Goal: Information Seeking & Learning: Learn about a topic

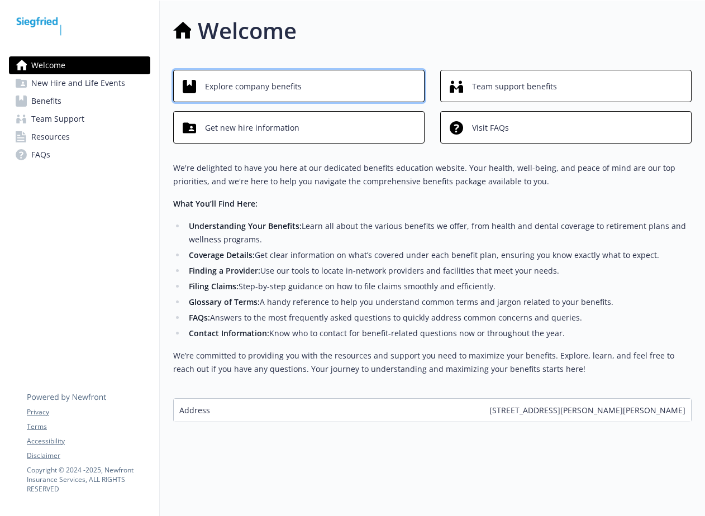
click at [260, 89] on span "Explore company benefits" at bounding box center [253, 86] width 97 height 21
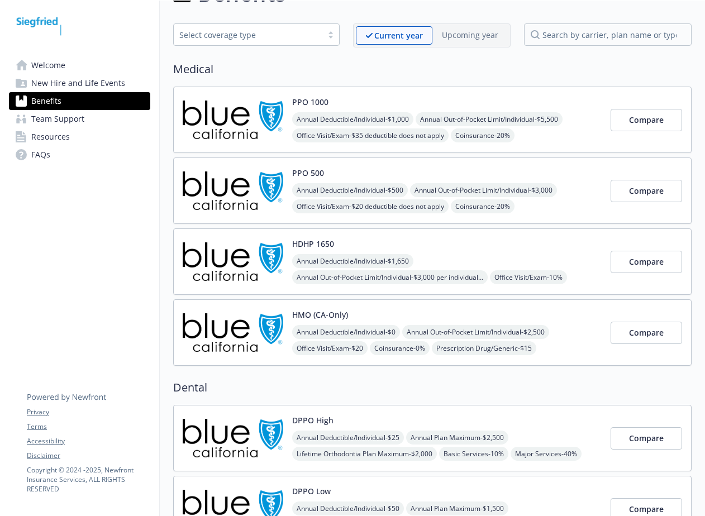
scroll to position [56, 0]
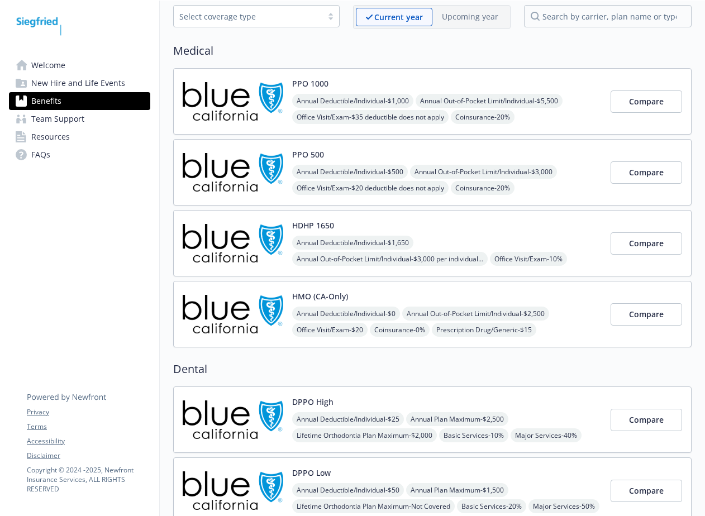
click at [555, 122] on div "Annual Deductible/Individual - $1,000 Annual Out-of-Pocket Limit/Individual - $…" at bounding box center [446, 142] width 309 height 96
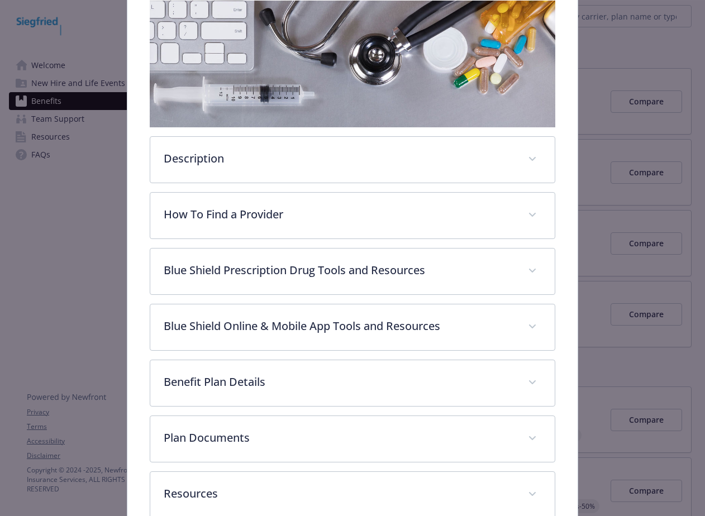
scroll to position [201, 0]
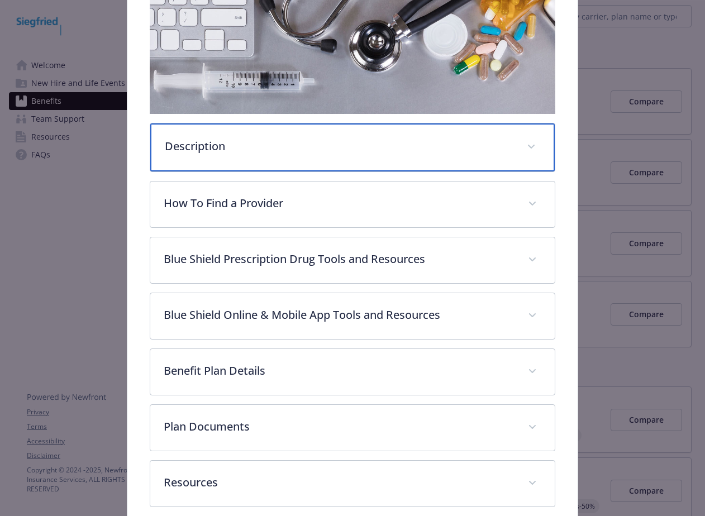
click at [350, 149] on p "Description" at bounding box center [339, 146] width 349 height 17
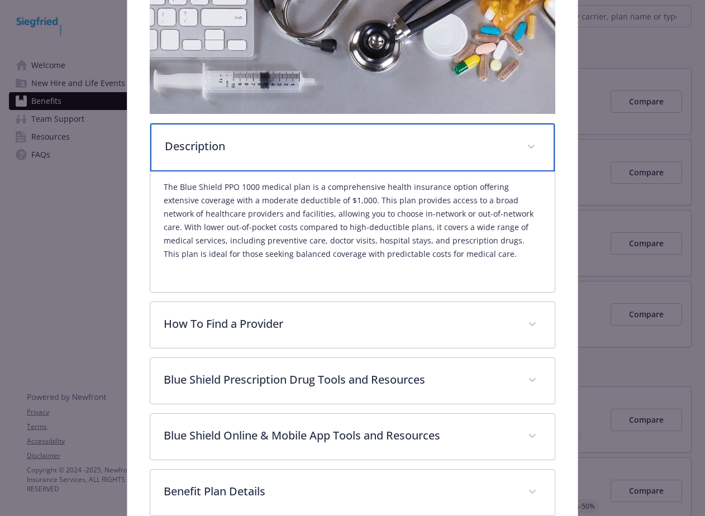
click at [350, 149] on p "Description" at bounding box center [339, 146] width 349 height 17
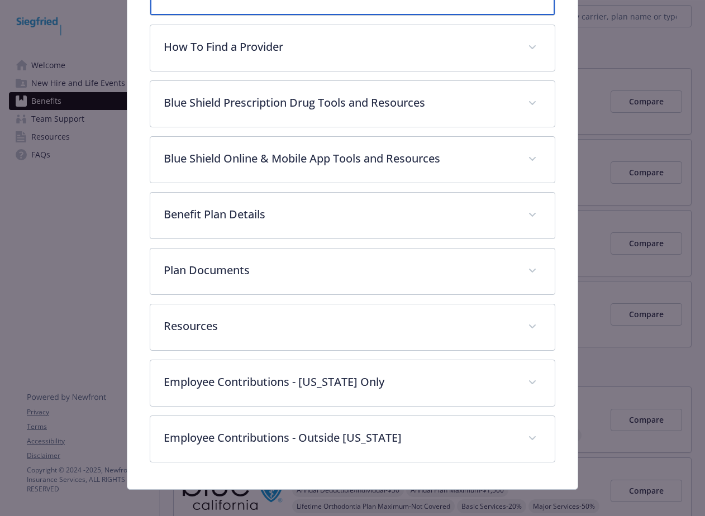
scroll to position [365, 0]
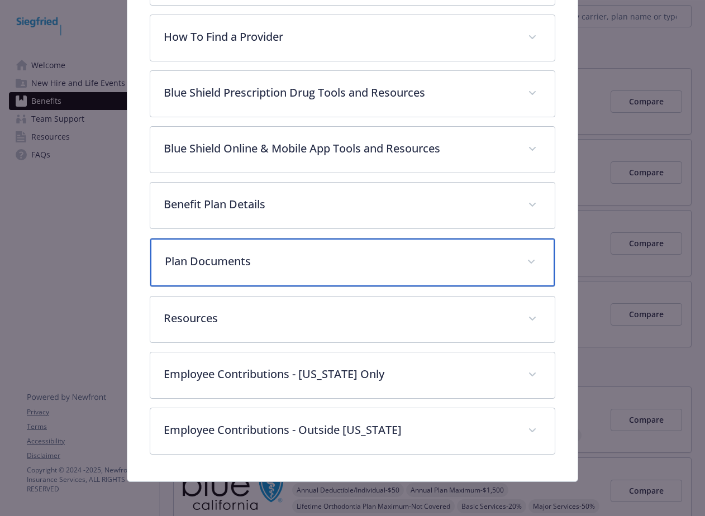
click at [316, 244] on div "Plan Documents" at bounding box center [352, 263] width 404 height 48
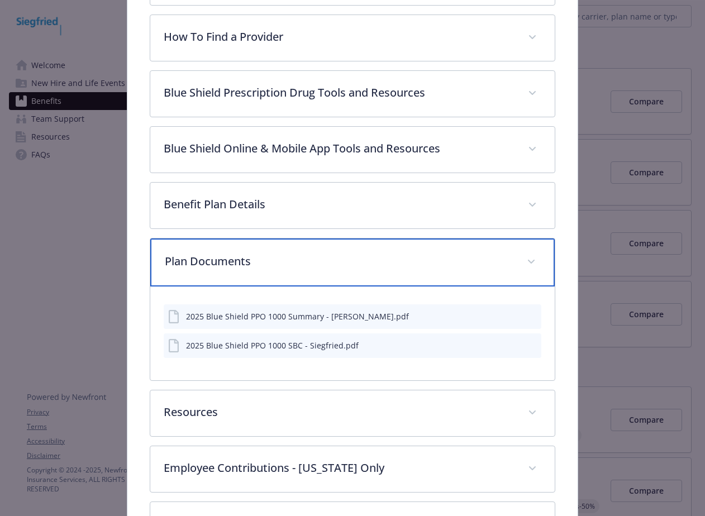
click at [318, 256] on p "Plan Documents" at bounding box center [339, 261] width 349 height 17
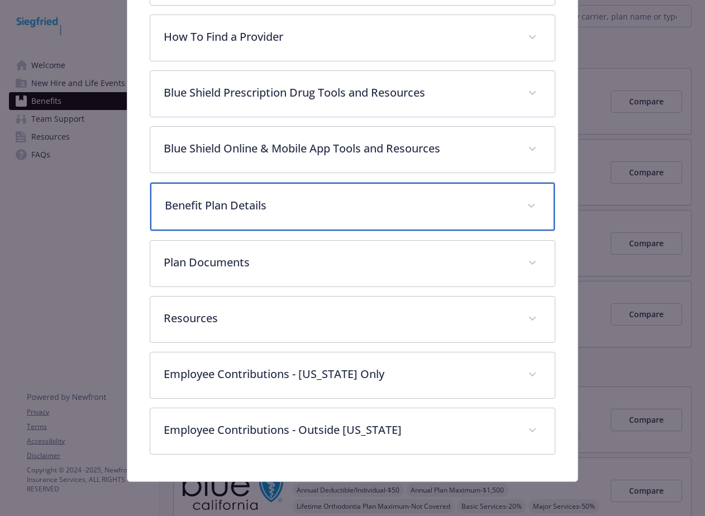
click at [310, 206] on p "Benefit Plan Details" at bounding box center [339, 205] width 349 height 17
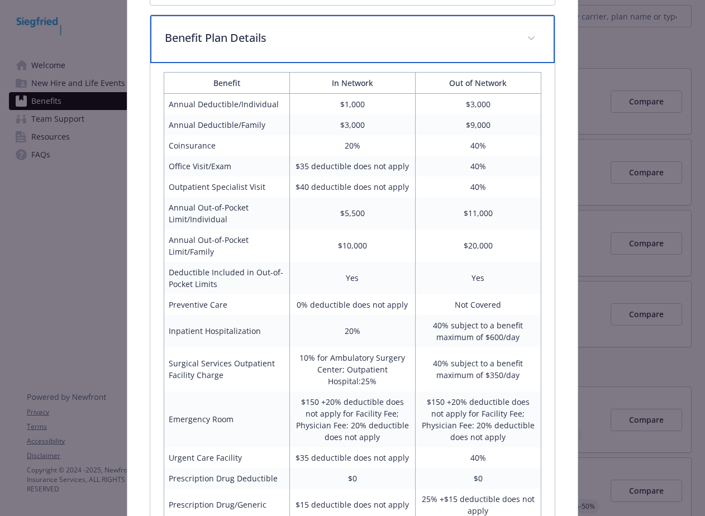
click at [374, 37] on p "Benefit Plan Details" at bounding box center [339, 38] width 349 height 17
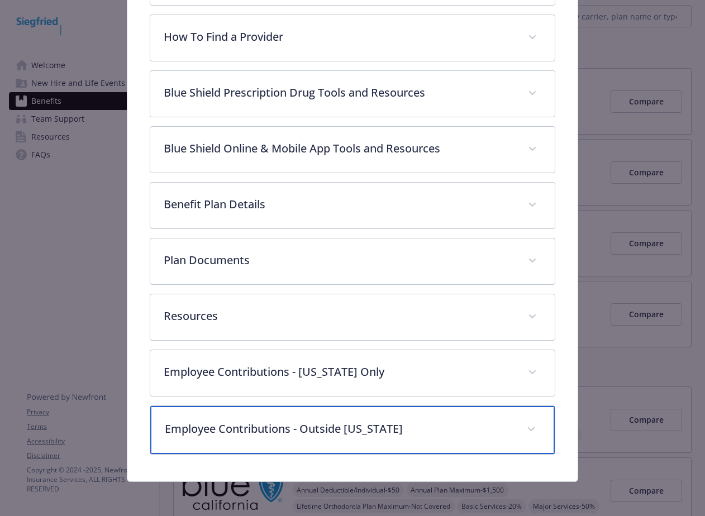
click at [385, 436] on div "Employee Contributions - Outside [US_STATE]" at bounding box center [352, 430] width 404 height 48
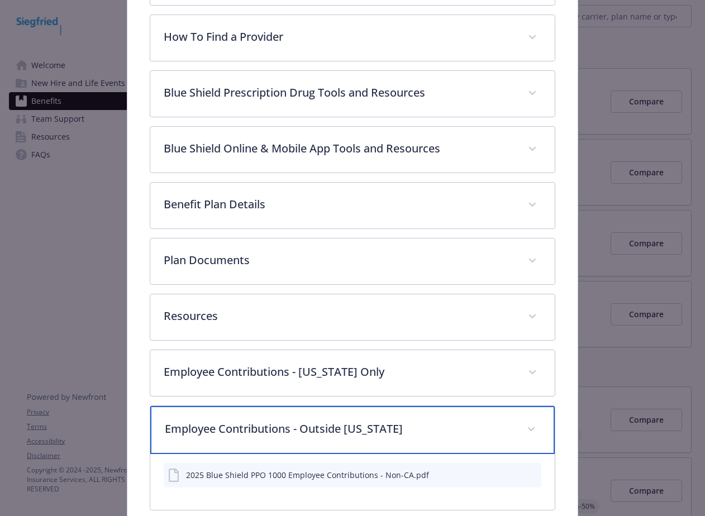
click at [413, 425] on p "Employee Contributions - Outside [US_STATE]" at bounding box center [339, 429] width 349 height 17
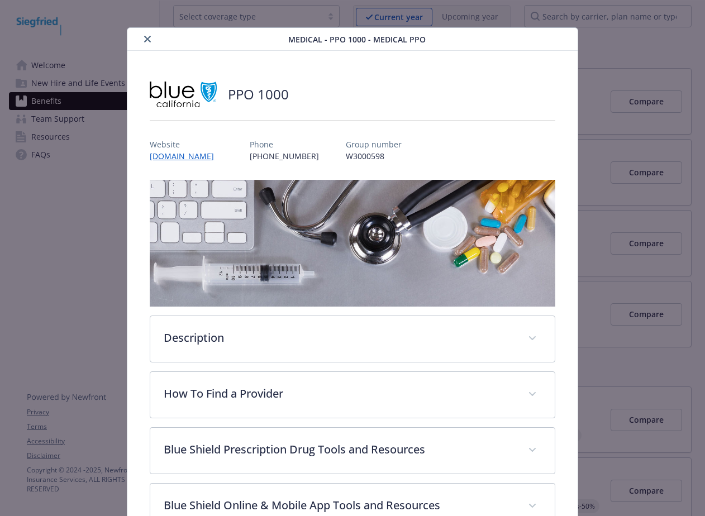
scroll to position [0, 0]
